Goal: Transaction & Acquisition: Purchase product/service

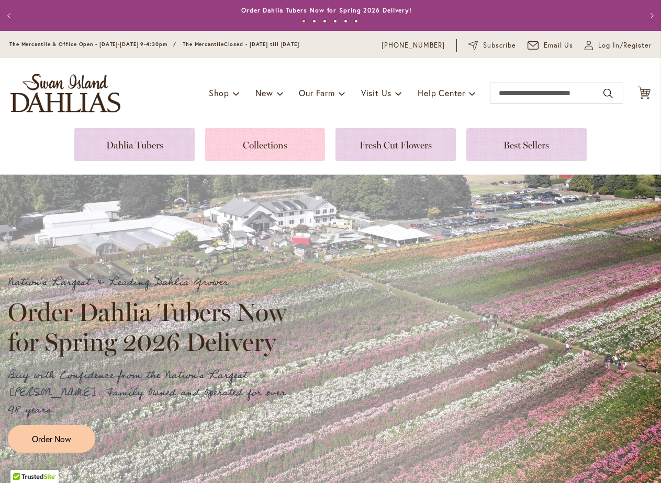
click at [255, 146] on link at bounding box center [265, 144] width 120 height 33
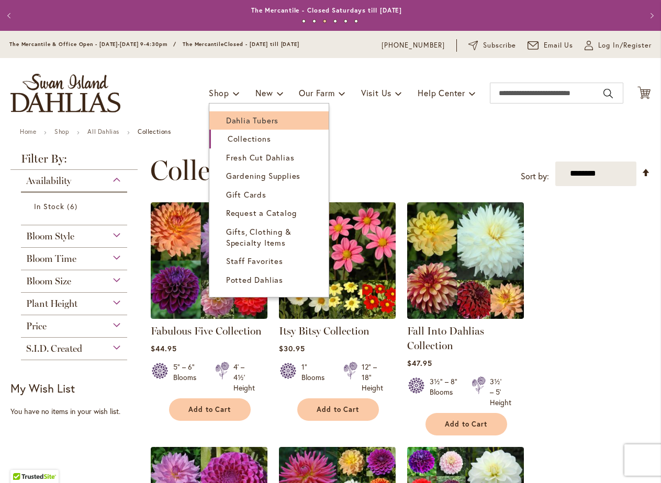
click at [232, 124] on span "Dahlia Tubers" at bounding box center [252, 120] width 52 height 10
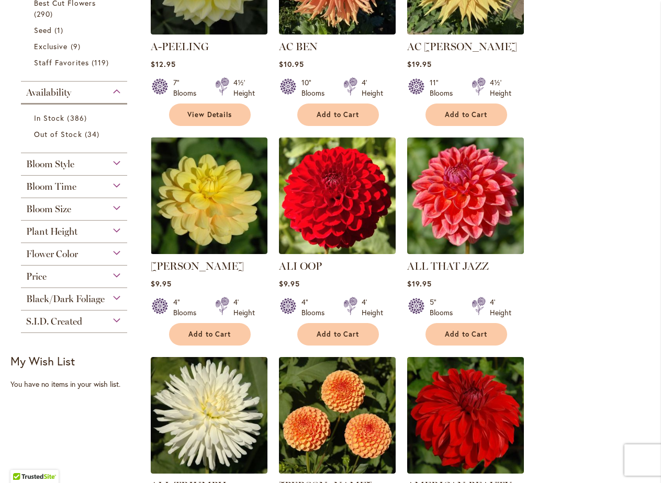
scroll to position [345, 0]
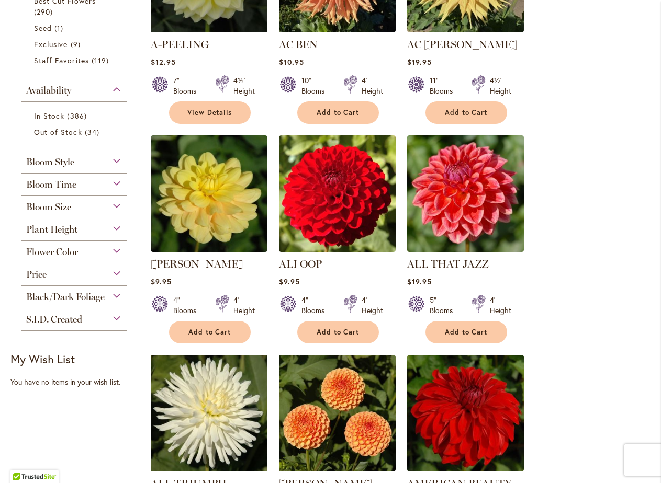
click at [116, 294] on div "Black/Dark Foliage" at bounding box center [74, 294] width 106 height 17
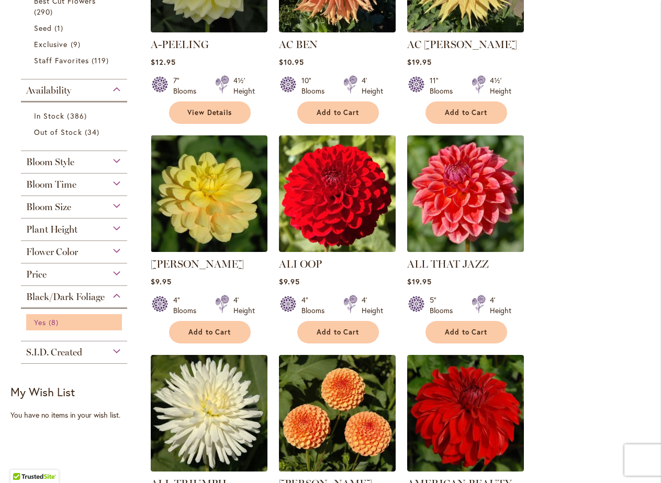
click at [40, 322] on span "Yes" at bounding box center [40, 322] width 12 height 10
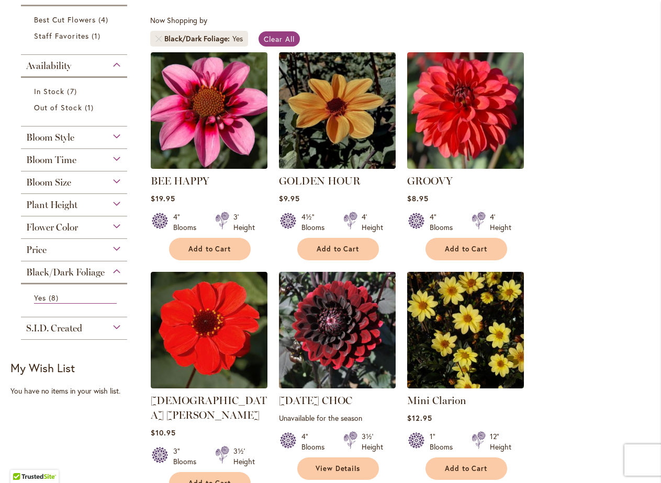
scroll to position [184, 0]
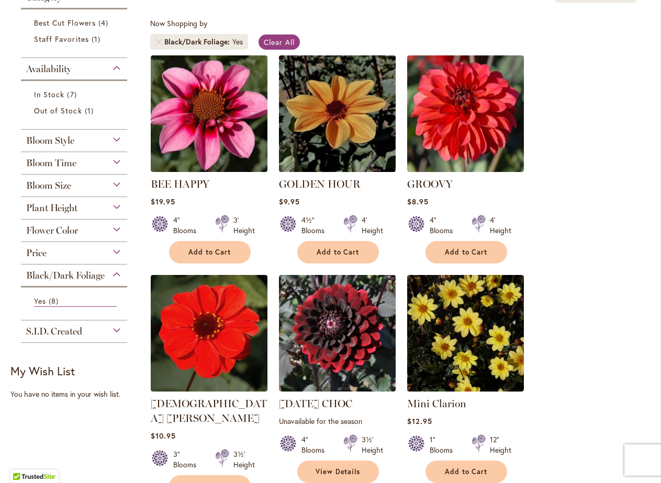
click at [315, 104] on img at bounding box center [337, 113] width 122 height 122
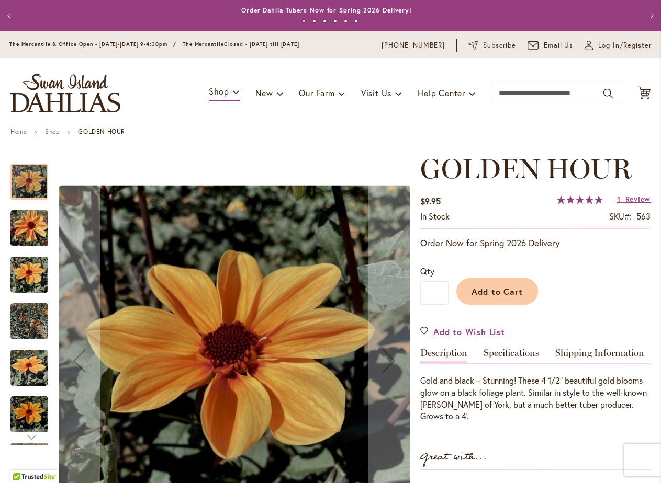
click at [28, 233] on img "Golden Hour" at bounding box center [29, 228] width 38 height 50
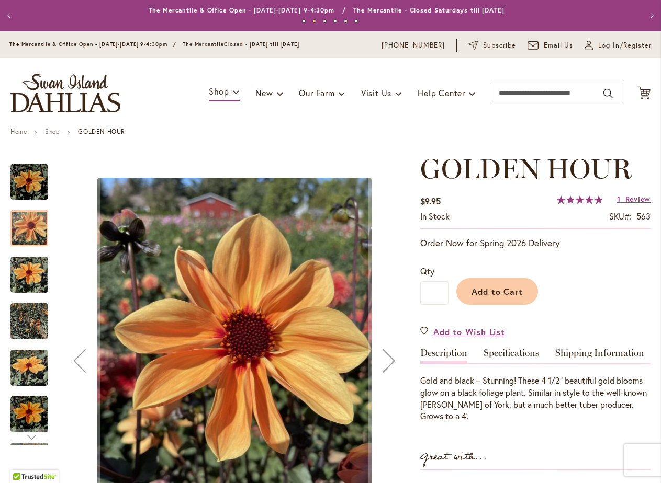
click at [32, 281] on img "Golden Hour" at bounding box center [29, 275] width 38 height 50
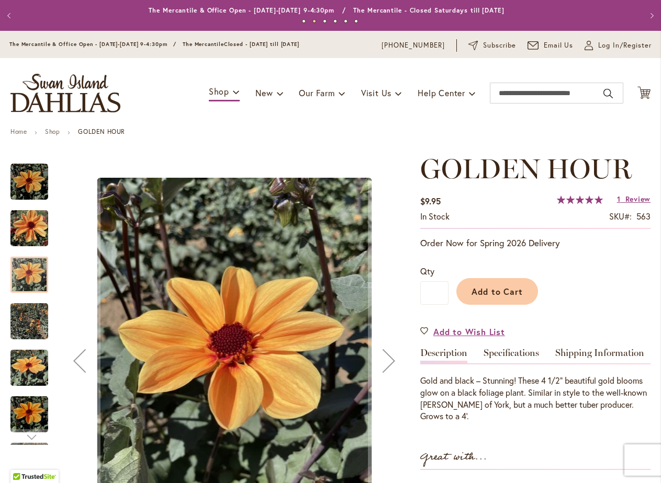
click at [34, 330] on img "Golden Hour" at bounding box center [29, 322] width 38 height 50
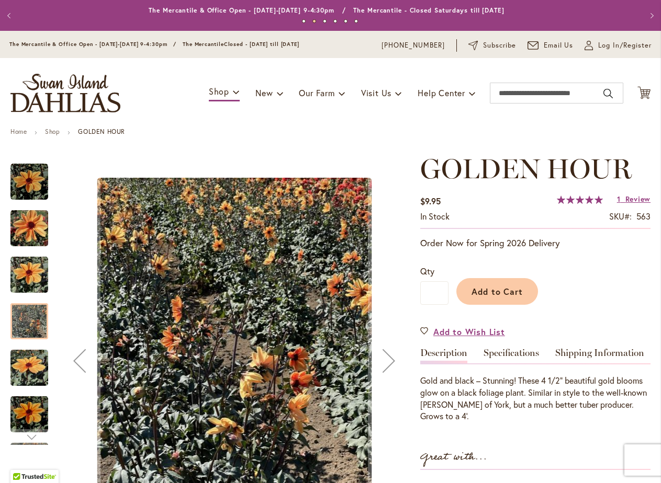
click at [35, 379] on img "Golden Hour" at bounding box center [29, 368] width 38 height 50
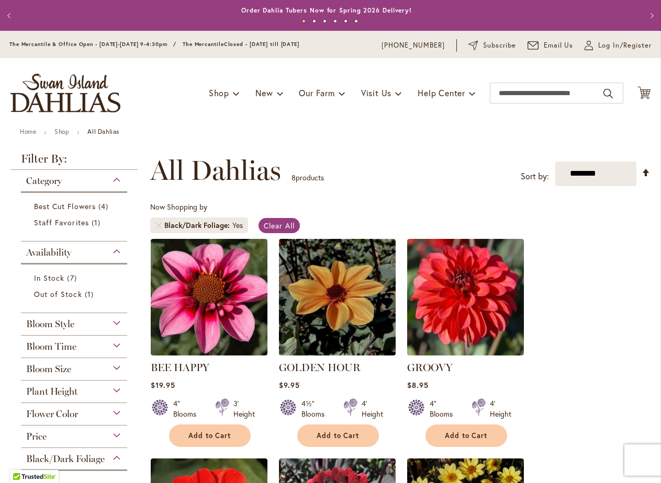
scroll to position [98, 0]
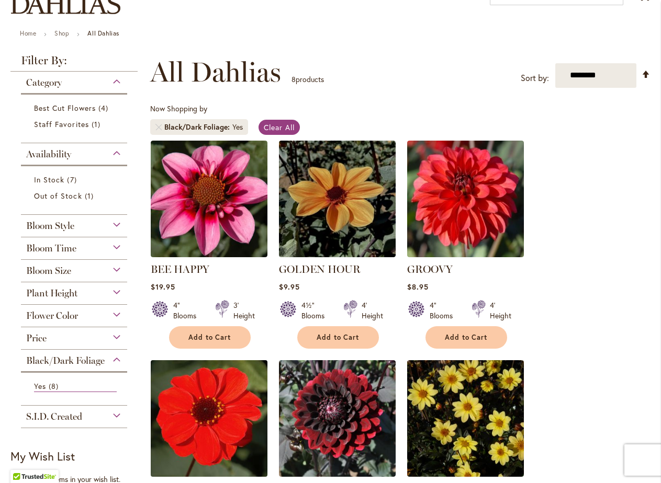
click at [213, 445] on img at bounding box center [208, 418] width 122 height 122
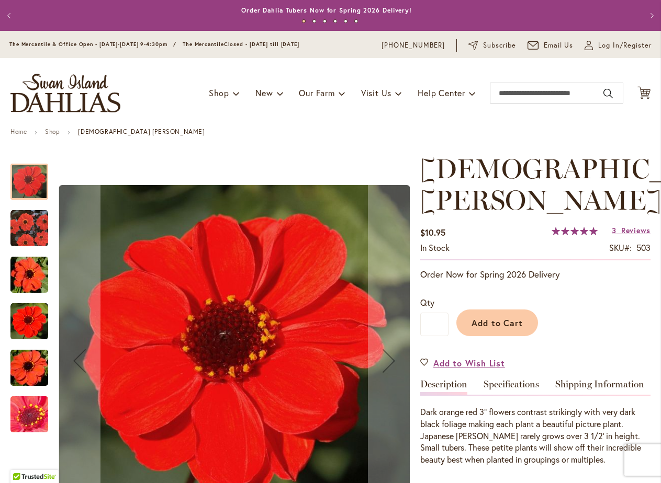
click at [27, 298] on div "JAPANESE BISHOP" at bounding box center [34, 316] width 48 height 47
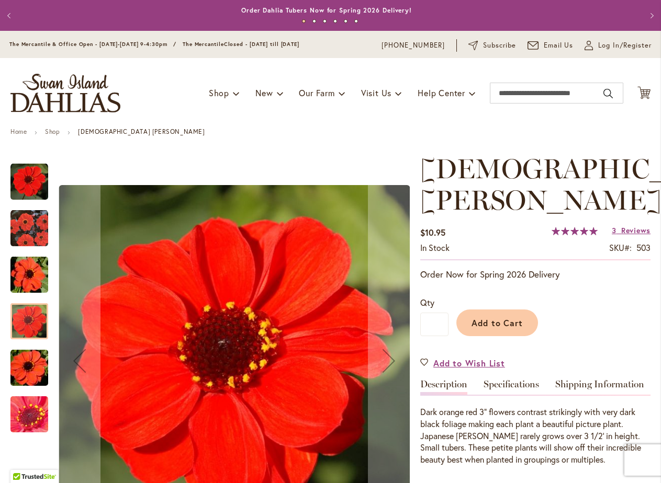
click at [30, 361] on img "JAPANESE BISHOP" at bounding box center [29, 368] width 75 height 50
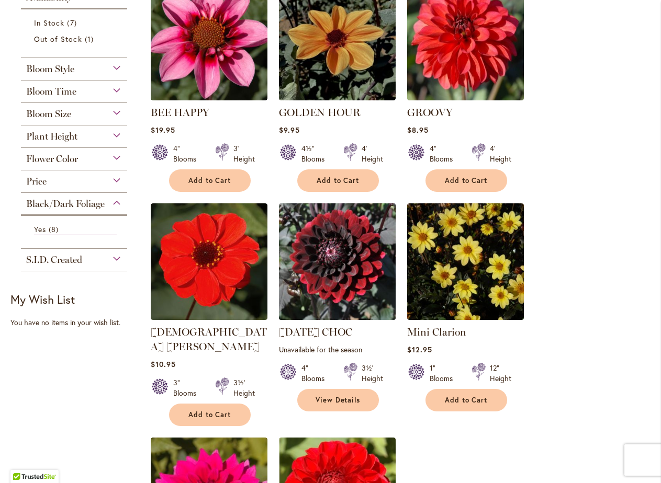
scroll to position [259, 0]
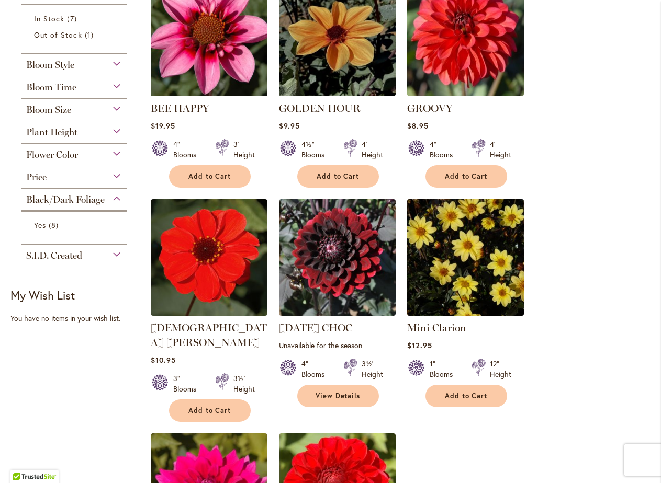
click at [473, 270] on img at bounding box center [465, 257] width 122 height 122
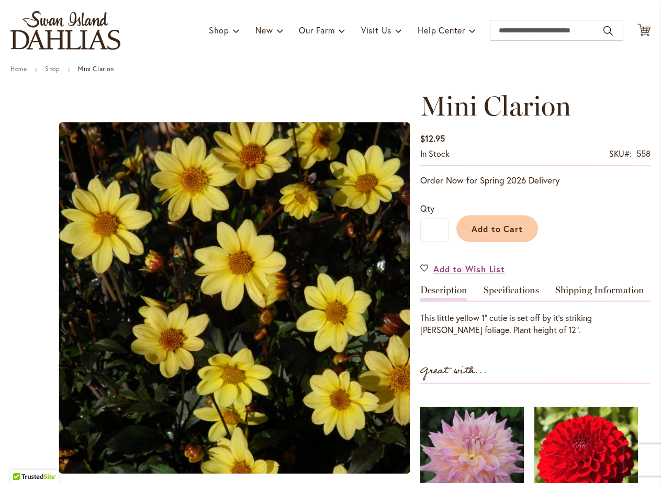
scroll to position [52, 0]
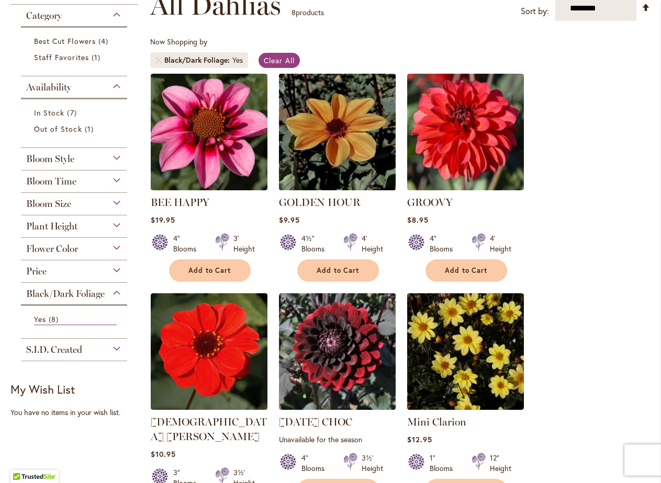
scroll to position [169, 0]
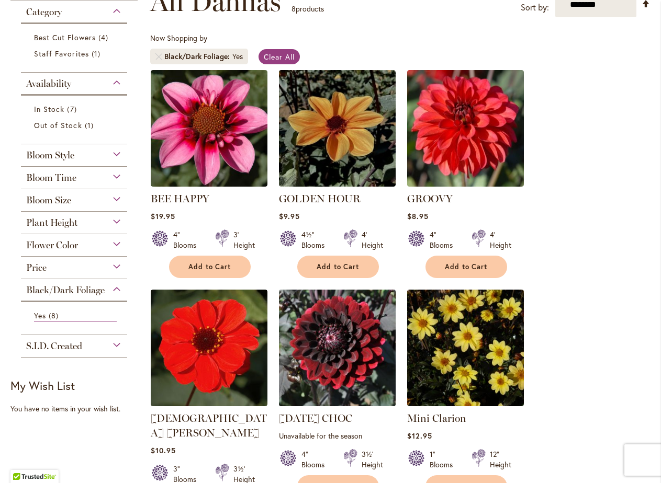
click at [320, 371] on img at bounding box center [337, 348] width 122 height 122
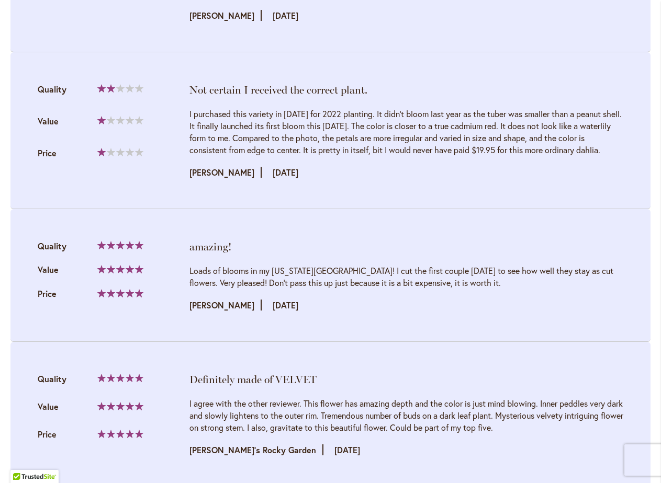
scroll to position [1194, 0]
